Goal: Browse casually: Explore the website without a specific task or goal

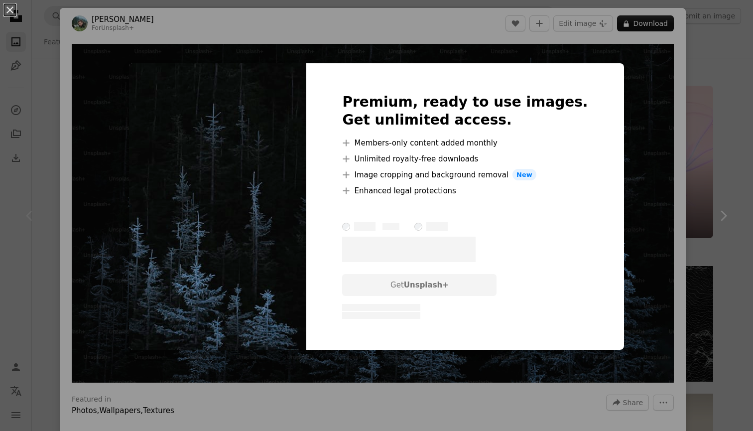
scroll to position [424, 0]
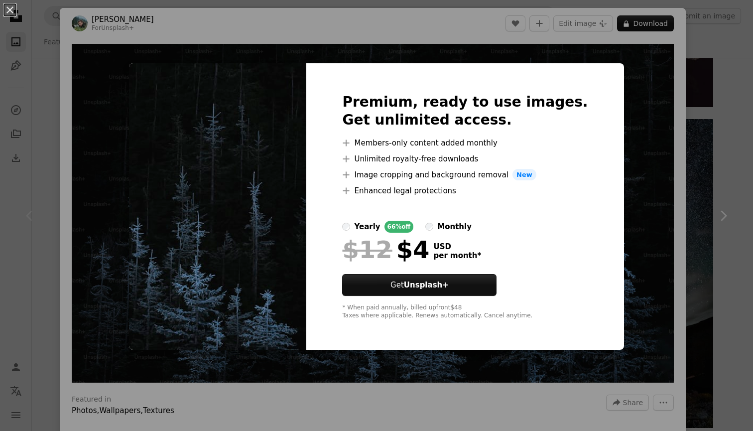
click at [733, 54] on div "An X shape Premium, ready to use images. Get unlimited access. A plus sign Memb…" at bounding box center [376, 215] width 753 height 431
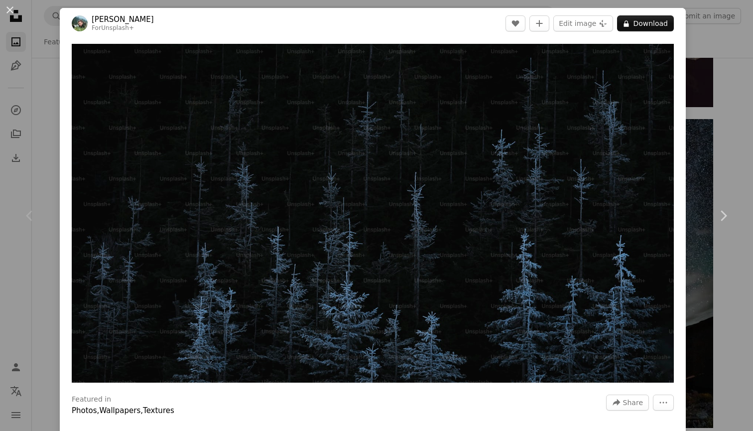
click at [733, 54] on div "An X shape Chevron left Chevron right [PERSON_NAME] For Unsplash+ A heart A plu…" at bounding box center [376, 215] width 753 height 431
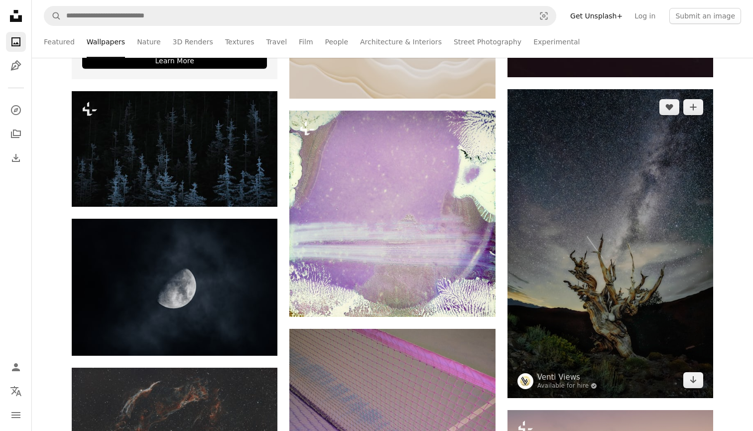
scroll to position [425, 0]
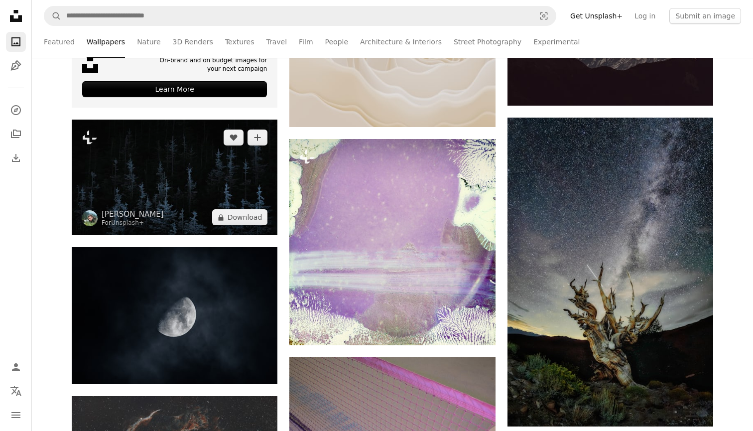
click at [135, 183] on img at bounding box center [175, 178] width 206 height 116
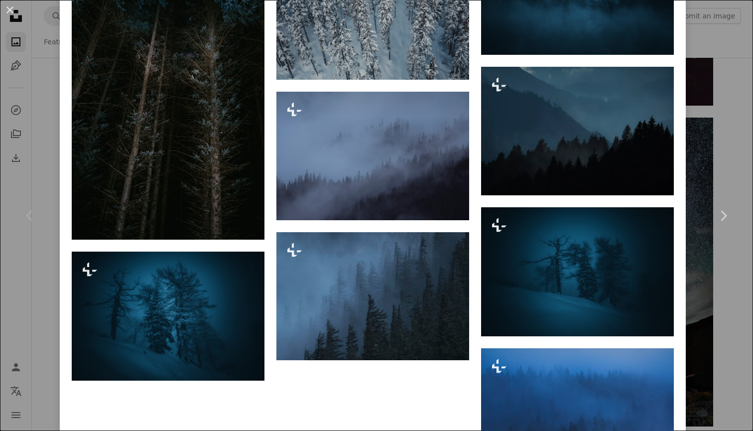
scroll to position [1380, 0]
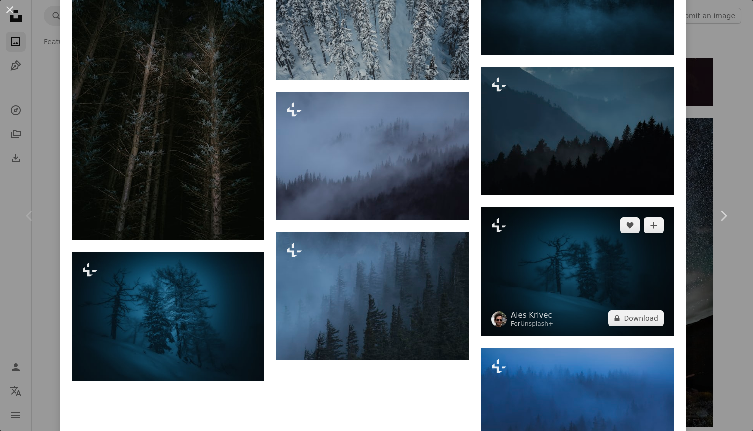
click at [529, 290] on img at bounding box center [577, 271] width 193 height 129
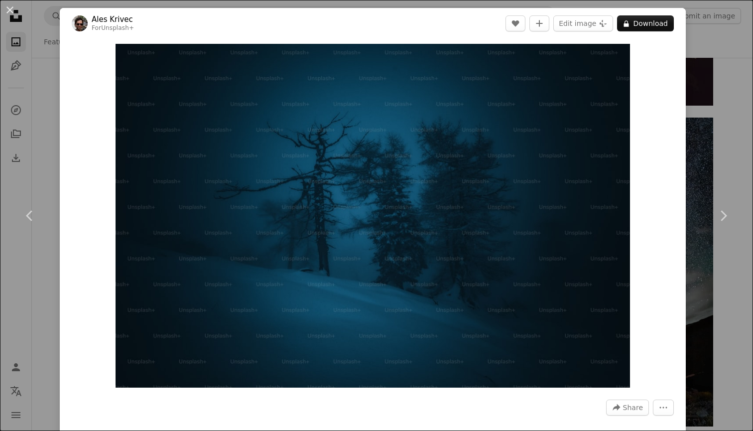
click at [734, 132] on div "An X shape Chevron left Chevron right Ales Krivec For Unsplash+ A heart A plus …" at bounding box center [376, 215] width 753 height 431
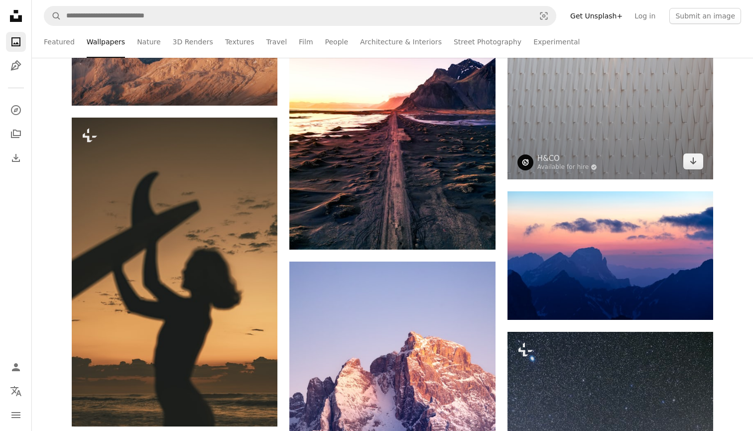
scroll to position [4437, 0]
